Goal: Task Accomplishment & Management: Manage account settings

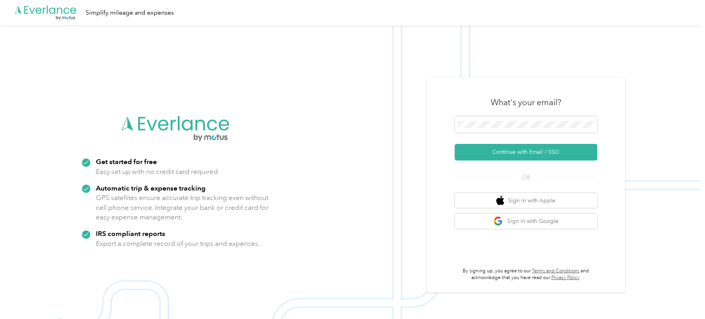
click at [495, 112] on div "What's your email?" at bounding box center [525, 103] width 143 height 28
click at [406, 92] on img at bounding box center [350, 184] width 701 height 319
click at [480, 152] on button "Continue with Email / SSO" at bounding box center [525, 152] width 143 height 17
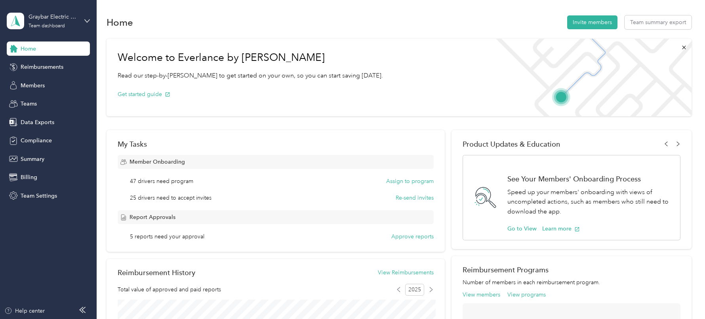
click at [46, 82] on div "Members" at bounding box center [48, 85] width 83 height 14
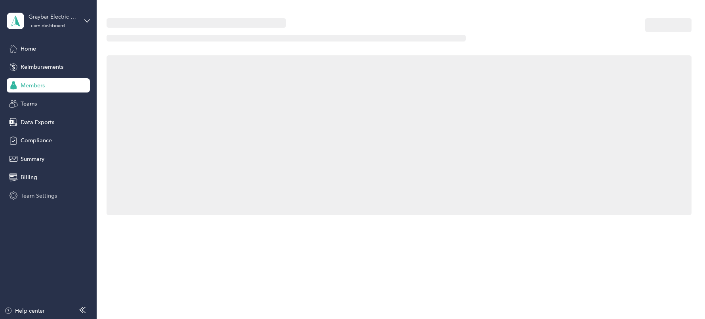
click at [43, 195] on span "Team Settings" at bounding box center [39, 196] width 36 height 8
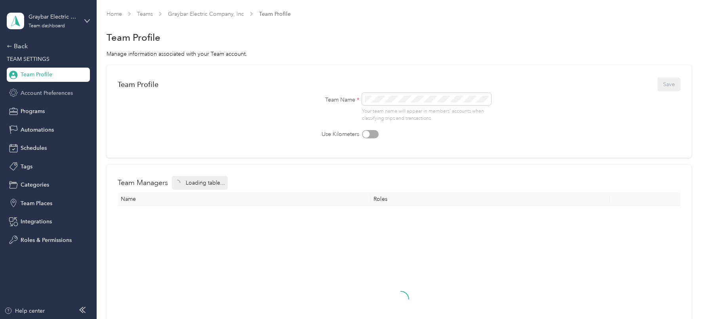
click at [46, 90] on span "Account Preferences" at bounding box center [47, 93] width 52 height 8
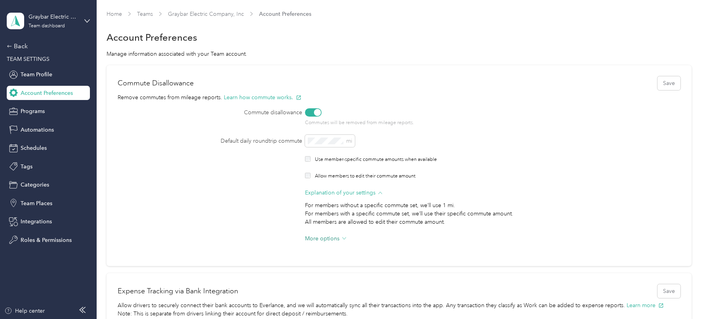
click at [333, 236] on span "More options" at bounding box center [322, 239] width 34 height 8
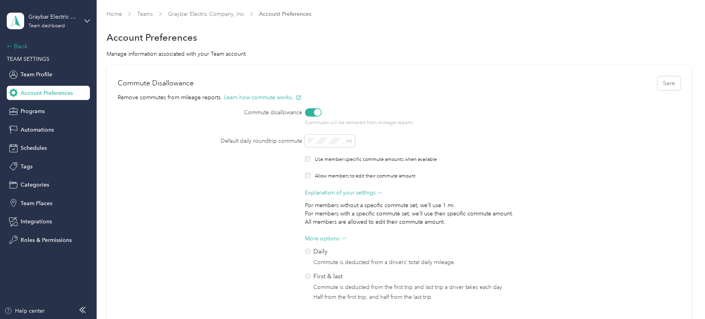
click at [23, 46] on div "Back" at bounding box center [46, 47] width 79 height 10
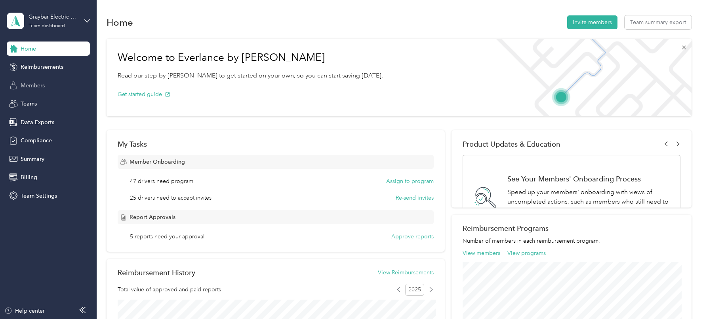
click at [43, 84] on span "Members" at bounding box center [33, 86] width 24 height 8
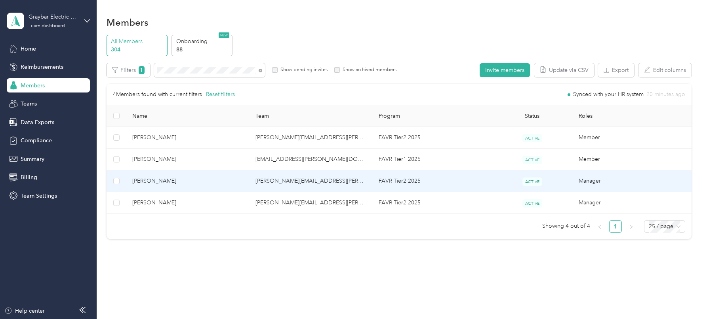
click at [186, 185] on span "[PERSON_NAME]" at bounding box center [187, 181] width 110 height 9
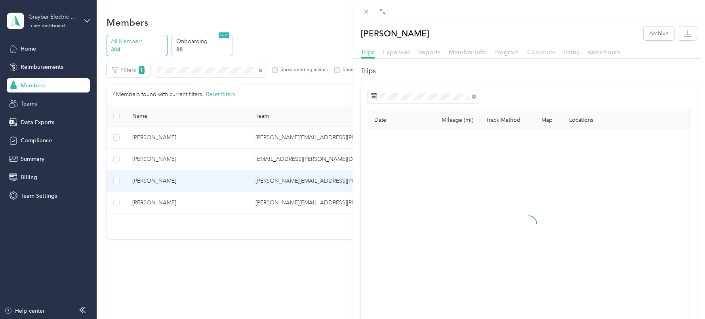
click at [538, 52] on span "Commute" at bounding box center [541, 52] width 29 height 8
